Goal: Task Accomplishment & Management: Manage account settings

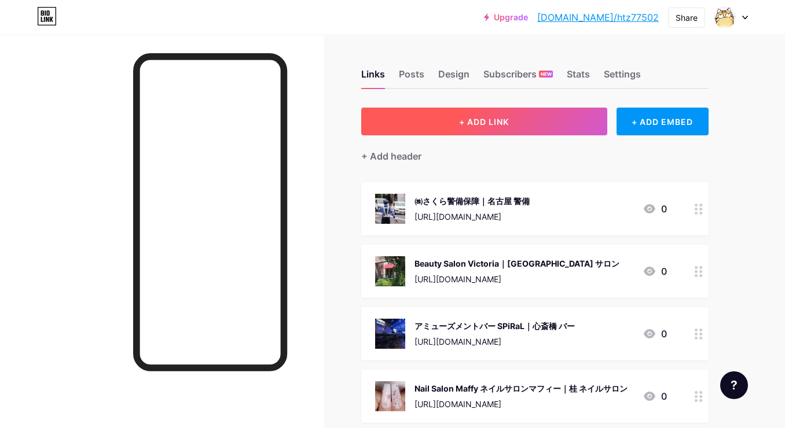
click at [512, 120] on button "+ ADD LINK" at bounding box center [484, 122] width 246 height 28
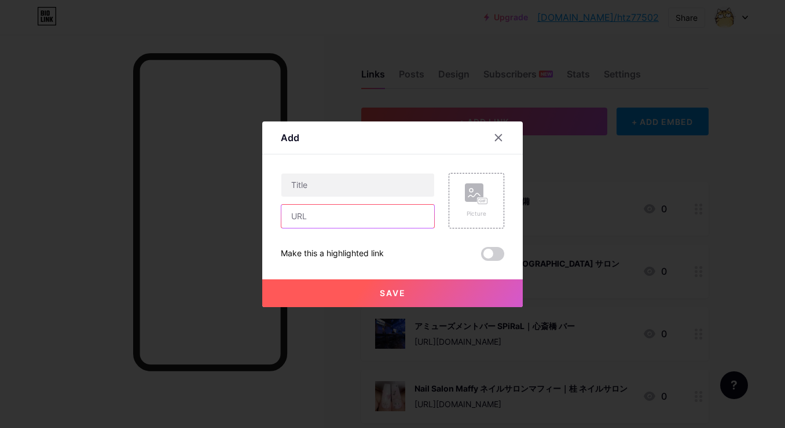
click at [403, 218] on input "text" at bounding box center [357, 216] width 153 height 23
paste input "[URL][DOMAIN_NAME]"
type input "[URL][DOMAIN_NAME]"
click at [494, 135] on icon at bounding box center [498, 137] width 9 height 9
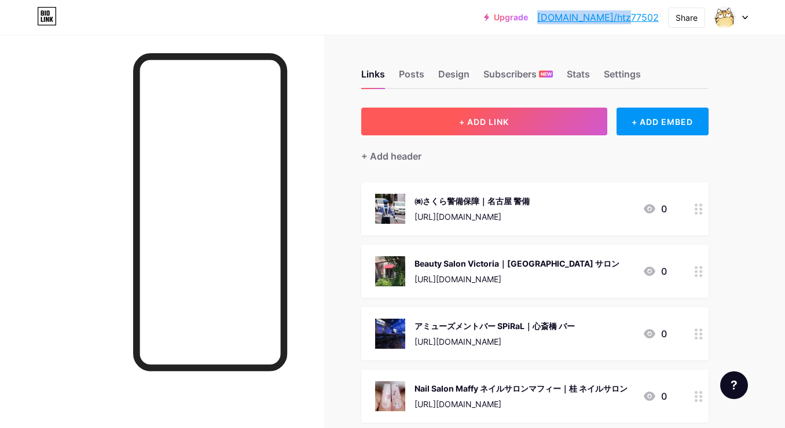
click at [449, 123] on button "+ ADD LINK" at bounding box center [484, 122] width 246 height 28
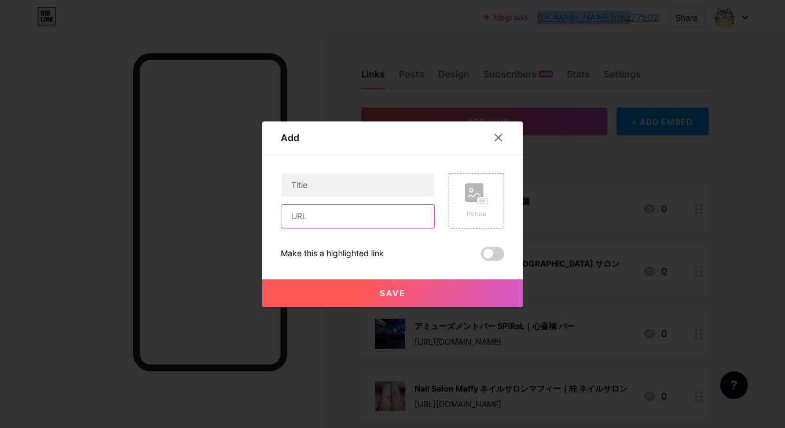
click at [381, 217] on input "text" at bounding box center [357, 216] width 153 height 23
paste input "[URL][DOMAIN_NAME]"
type input "[URL][DOMAIN_NAME]"
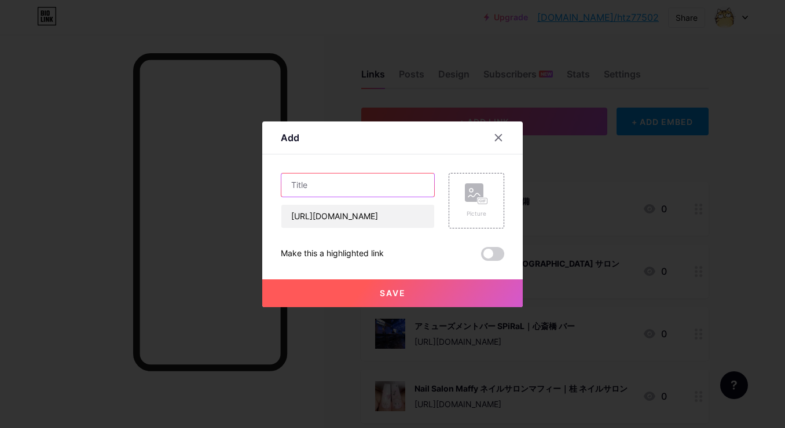
click at [390, 196] on input "text" at bounding box center [357, 185] width 153 height 23
paste input "居酒屋 三日月｜枚方 居酒屋"
type input "居酒屋 三日月｜枚方 居酒屋"
click at [466, 208] on div "Picture" at bounding box center [476, 201] width 23 height 35
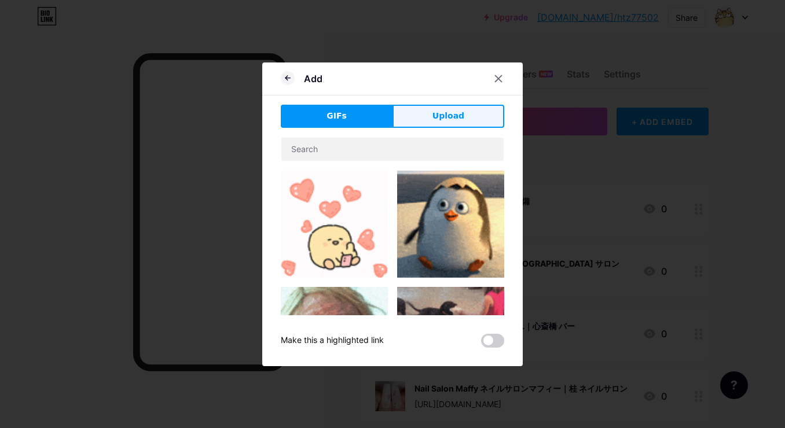
click at [436, 118] on span "Upload" at bounding box center [449, 116] width 32 height 12
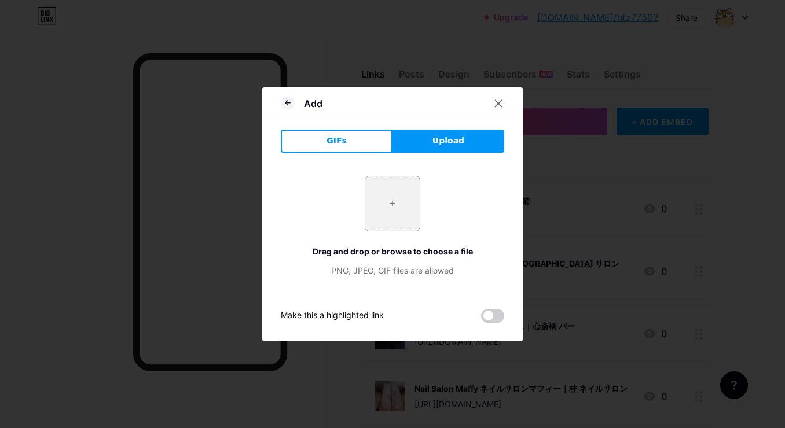
click at [392, 201] on input "file" at bounding box center [392, 204] width 54 height 54
type input "C:\fakepath\截圖 [DATE] 11.42.26.png"
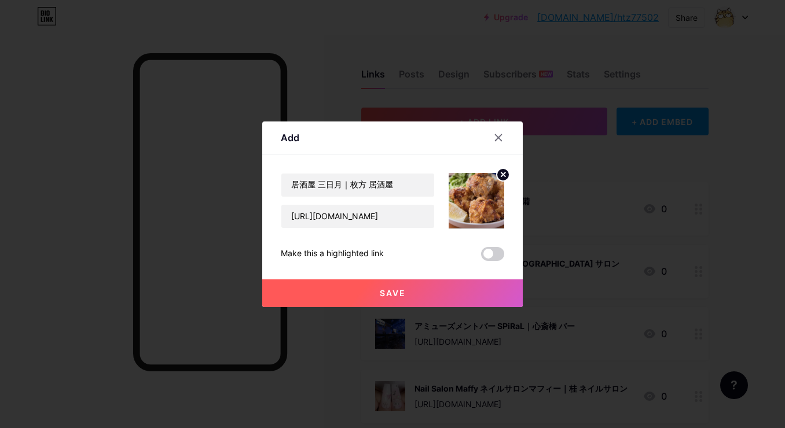
click at [393, 291] on span "Save" at bounding box center [393, 293] width 26 height 10
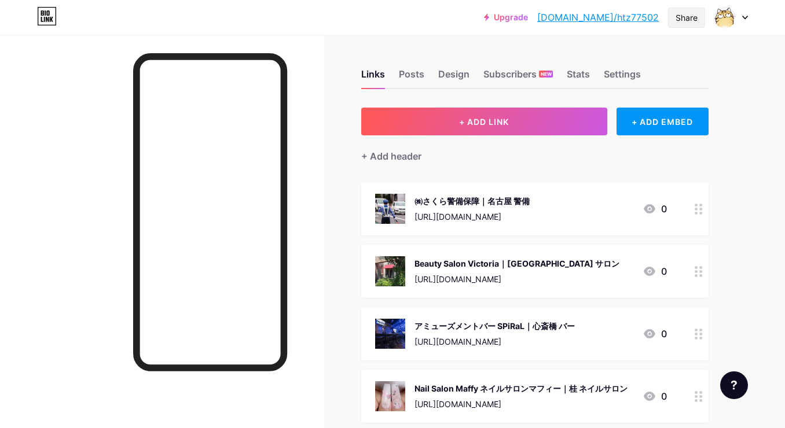
click at [677, 17] on div "Share" at bounding box center [687, 18] width 22 height 12
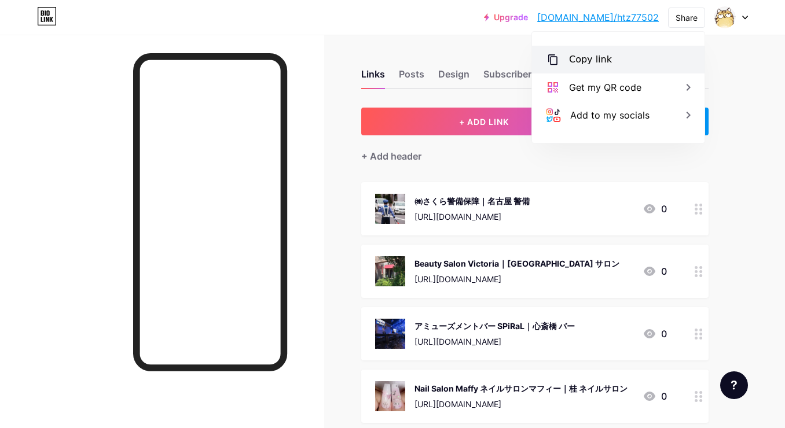
click at [610, 56] on div "Copy link" at bounding box center [618, 60] width 173 height 28
